Goal: Task Accomplishment & Management: Use online tool/utility

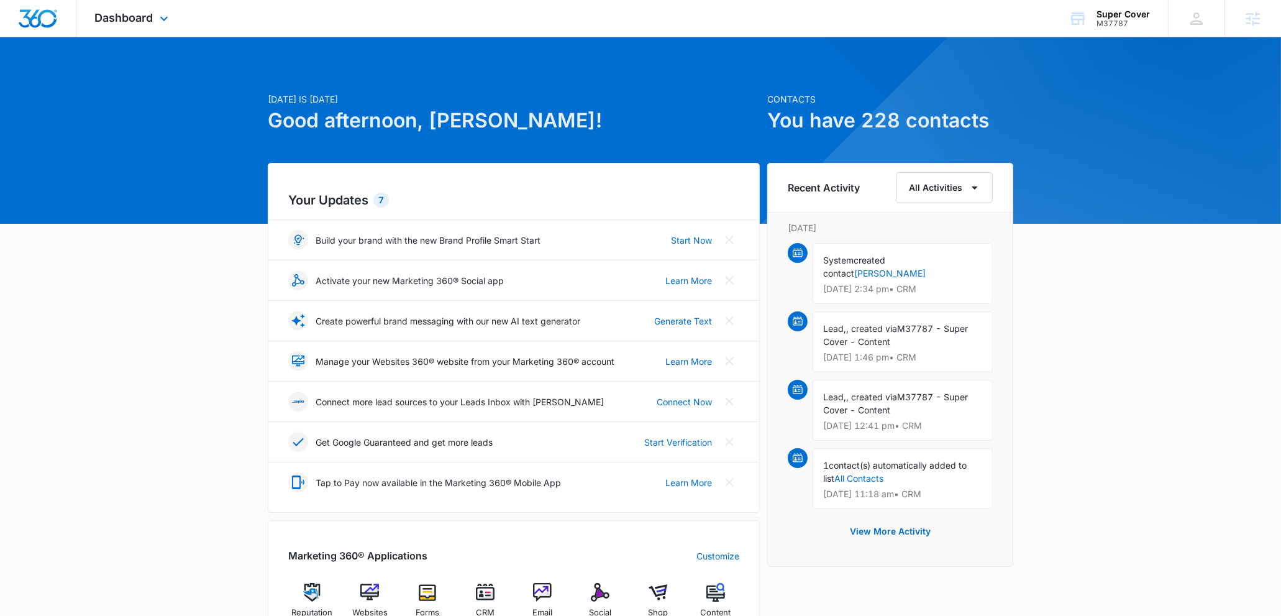
click at [121, 28] on div "Dashboard Apps Reputation Websites Forms CRM Email Social Shop Content Ads Inte…" at bounding box center [133, 18] width 114 height 37
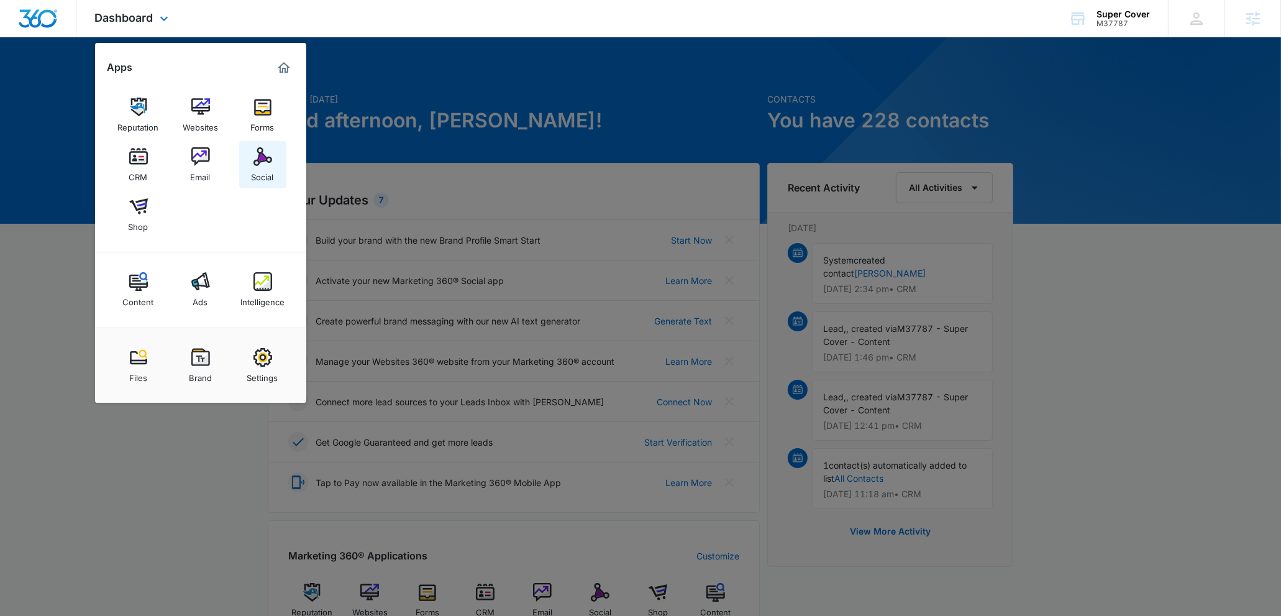
click at [271, 171] on div "Social" at bounding box center [263, 174] width 22 height 16
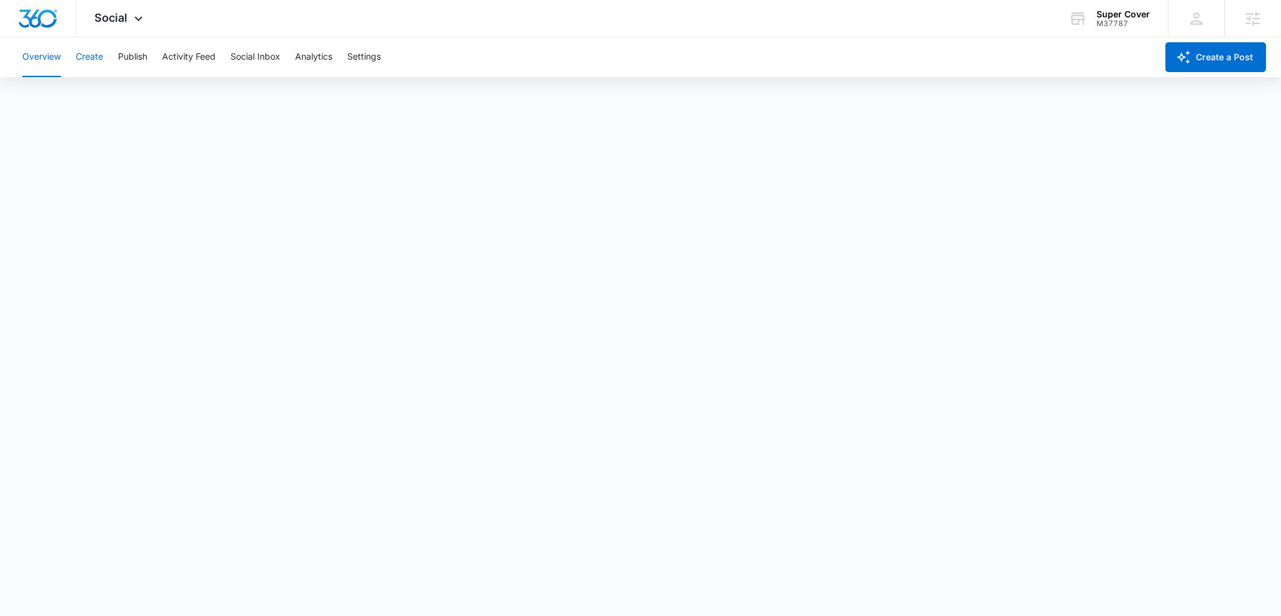
click at [95, 57] on button "Create" at bounding box center [89, 57] width 27 height 40
click at [130, 60] on button "Publish" at bounding box center [132, 57] width 29 height 40
click at [114, 96] on button "Schedules" at bounding box center [95, 95] width 42 height 35
click at [49, 94] on button "Calendar" at bounding box center [40, 95] width 37 height 35
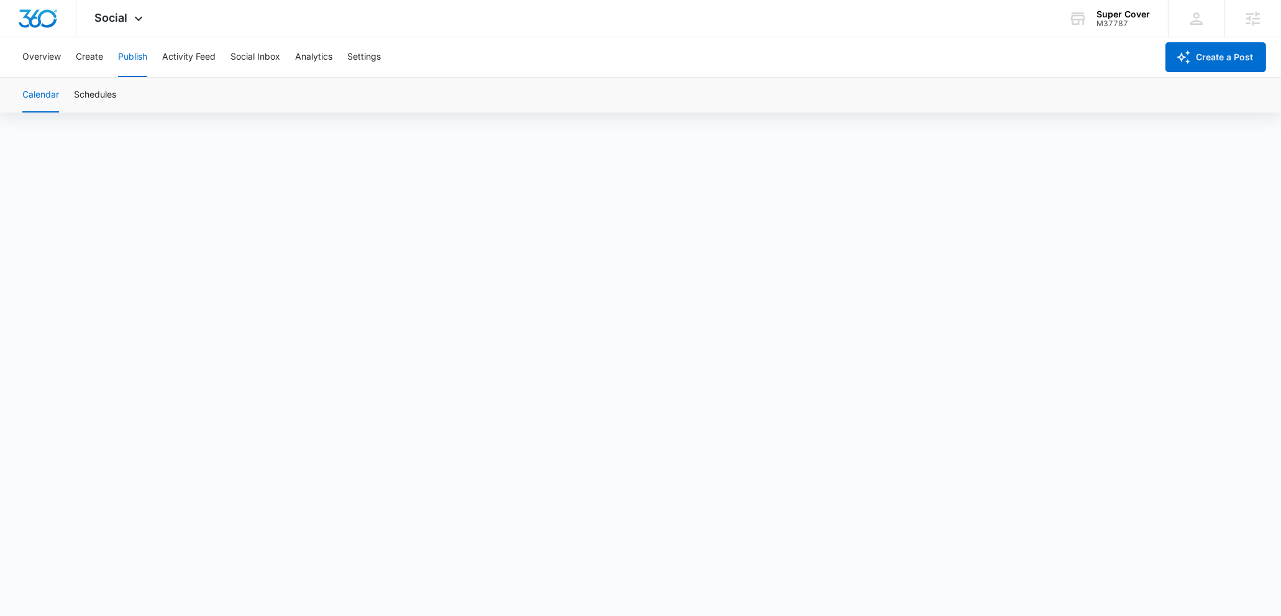
scroll to position [9, 0]
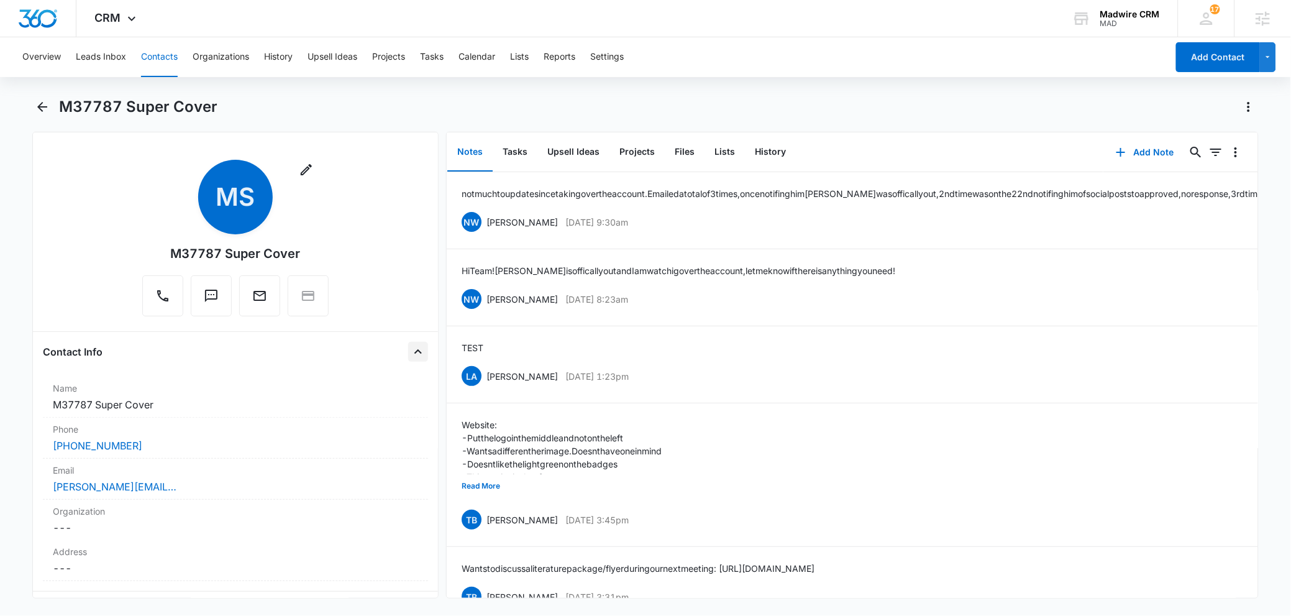
click at [411, 345] on icon "Close" at bounding box center [418, 351] width 15 height 15
click at [395, 386] on div "Details" at bounding box center [235, 392] width 385 height 20
click at [411, 389] on icon "Close" at bounding box center [418, 392] width 15 height 15
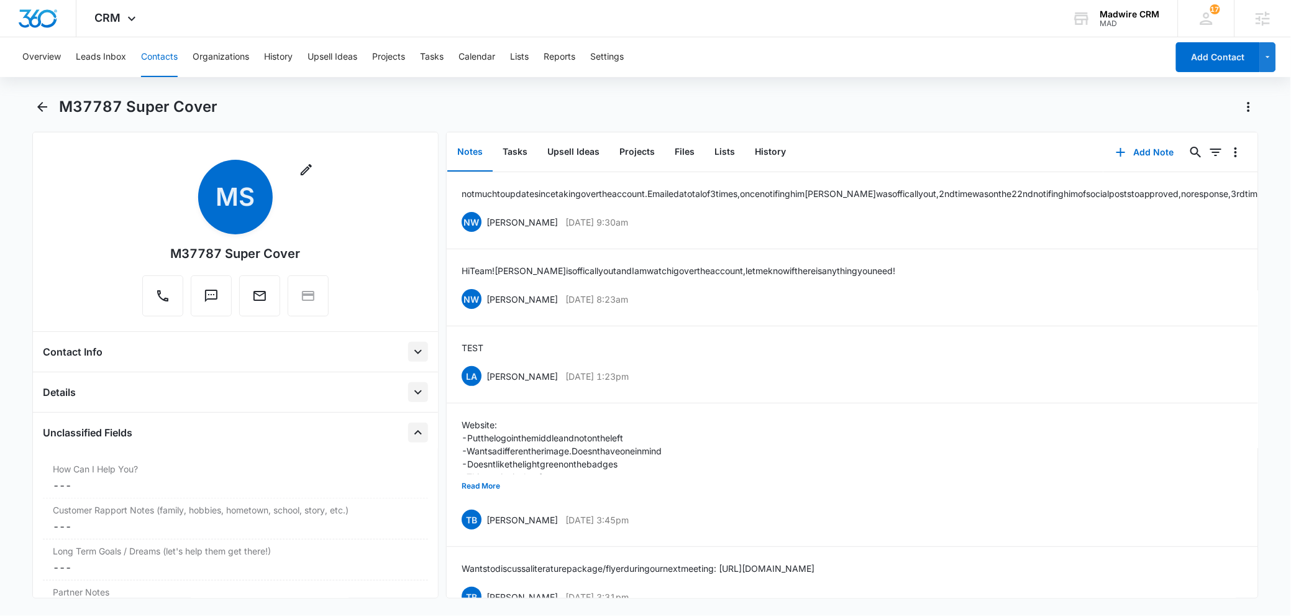
click at [411, 434] on icon "Close" at bounding box center [418, 432] width 15 height 15
click at [411, 468] on icon "Close" at bounding box center [418, 472] width 15 height 15
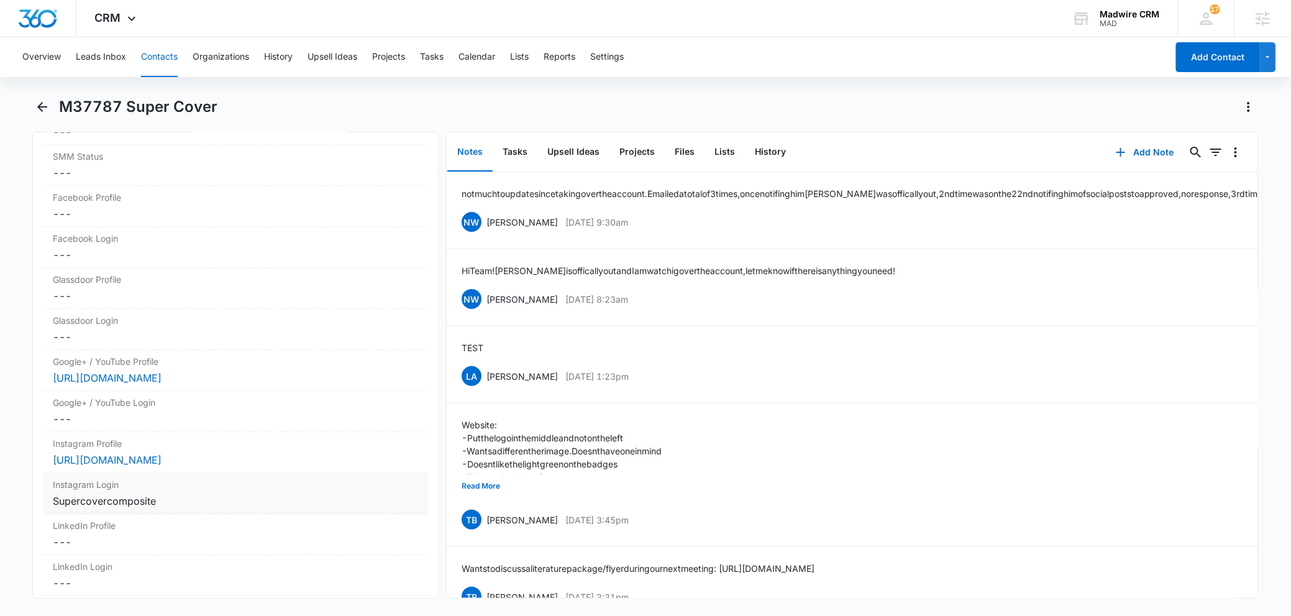
scroll to position [833, 0]
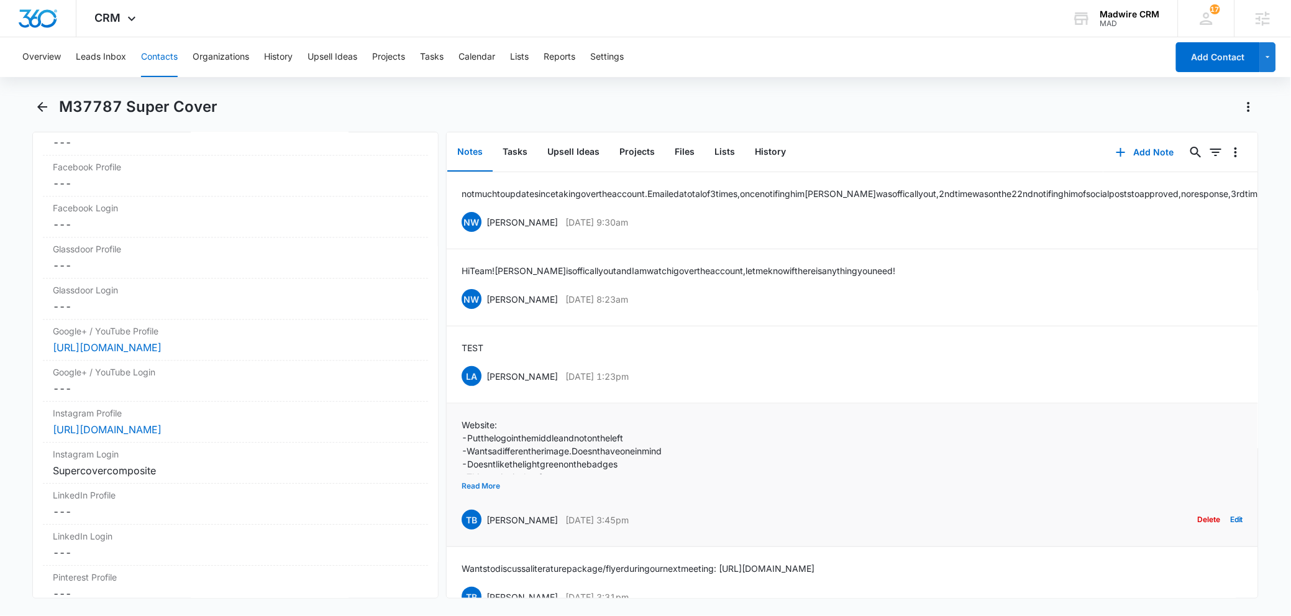
click at [480, 498] on button "Read More" at bounding box center [481, 486] width 39 height 24
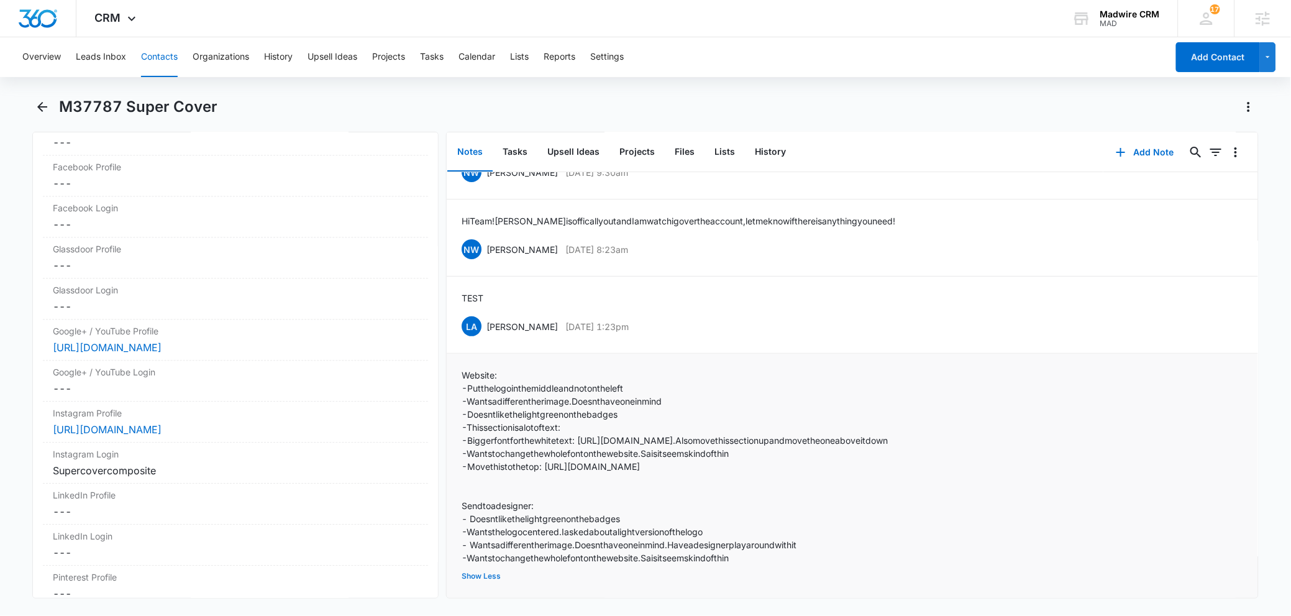
scroll to position [0, 0]
